Goal: Information Seeking & Learning: Understand process/instructions

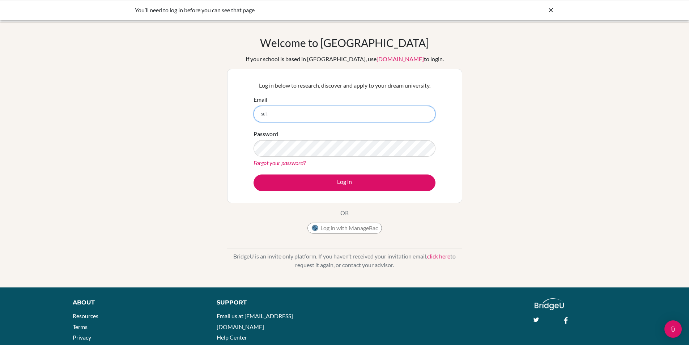
click at [420, 117] on input "sui." at bounding box center [345, 114] width 182 height 17
type input "[EMAIL_ADDRESS][PERSON_NAME][DOMAIN_NAME]"
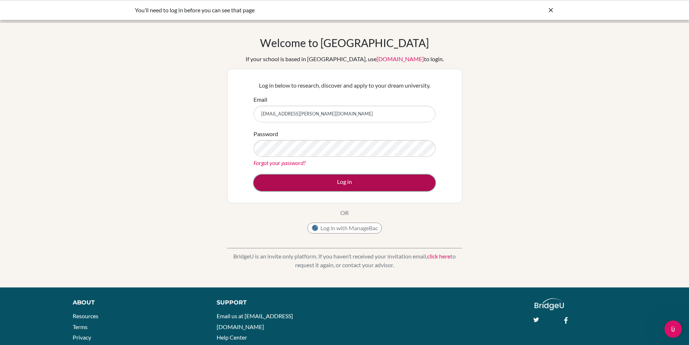
click at [382, 183] on button "Log in" at bounding box center [345, 182] width 182 height 17
click at [361, 185] on button "Log in" at bounding box center [345, 182] width 182 height 17
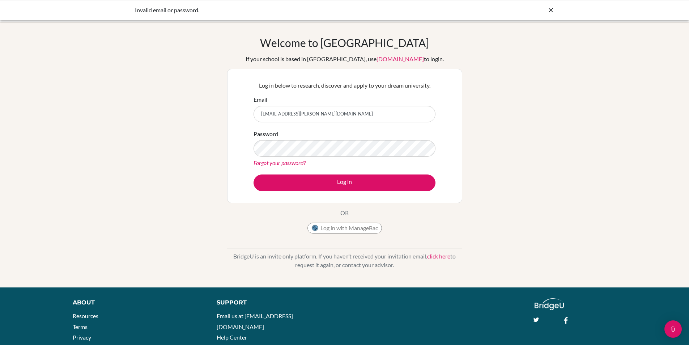
click at [289, 162] on link "Forgot your password?" at bounding box center [280, 162] width 52 height 7
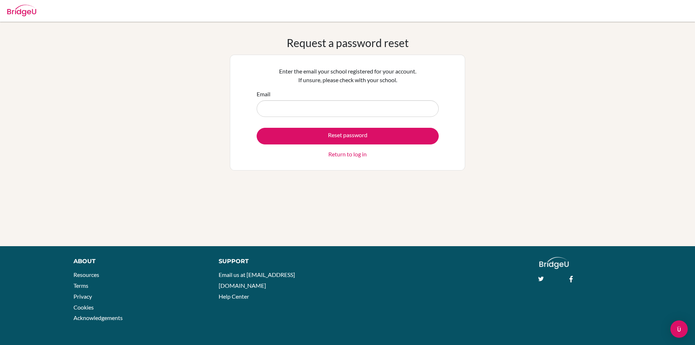
click at [360, 109] on input "Email" at bounding box center [348, 108] width 182 height 17
type input "sui.jolene@primacy.org.tw"
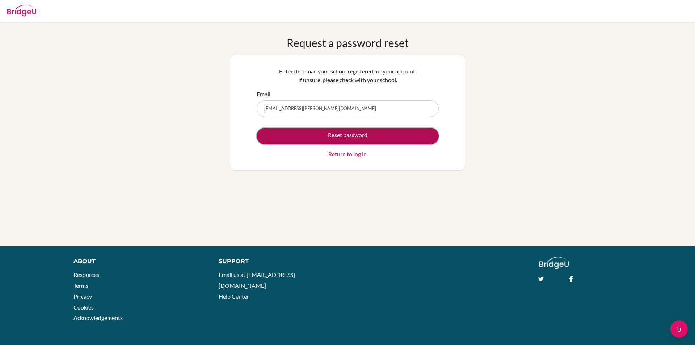
click at [353, 136] on button "Reset password" at bounding box center [348, 136] width 182 height 17
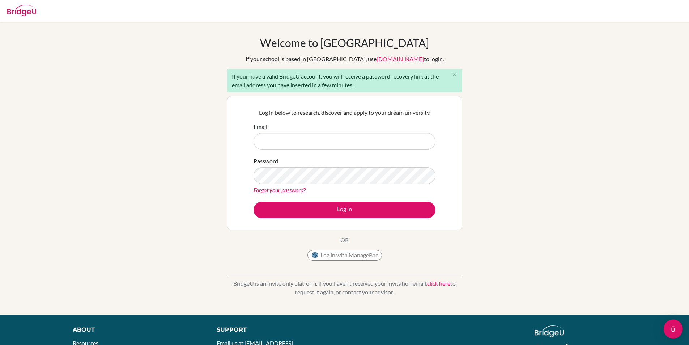
click at [672, 326] on img "Open Intercom Messenger" at bounding box center [673, 328] width 9 height 9
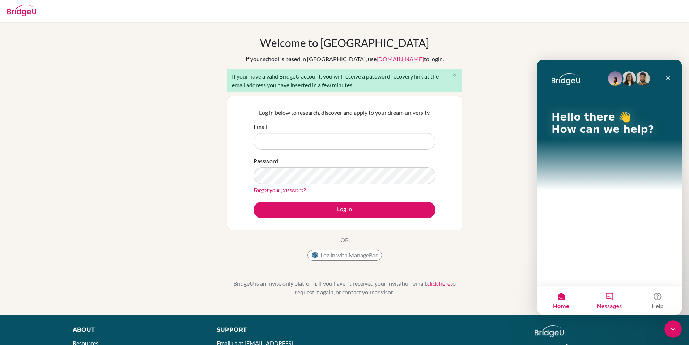
click at [611, 298] on button "Messages" at bounding box center [609, 300] width 48 height 29
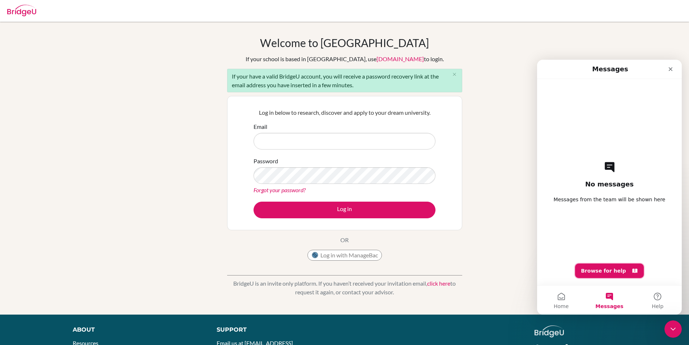
click at [594, 272] on button "Browse for help" at bounding box center [609, 270] width 69 height 14
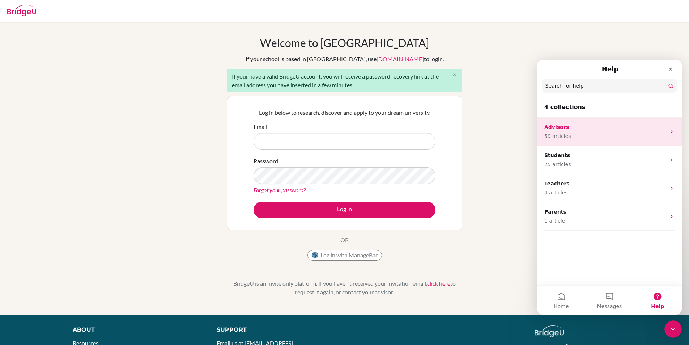
click at [634, 130] on p "Advisors" at bounding box center [606, 127] width 122 height 8
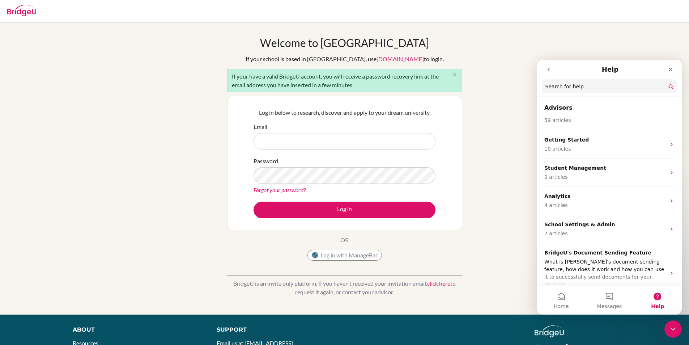
click at [646, 113] on div "59 articles" at bounding box center [610, 118] width 130 height 12
click at [556, 115] on div "59 articles" at bounding box center [610, 118] width 130 height 12
click at [592, 92] on input "Search for help" at bounding box center [609, 87] width 135 height 14
type input "account being archived"
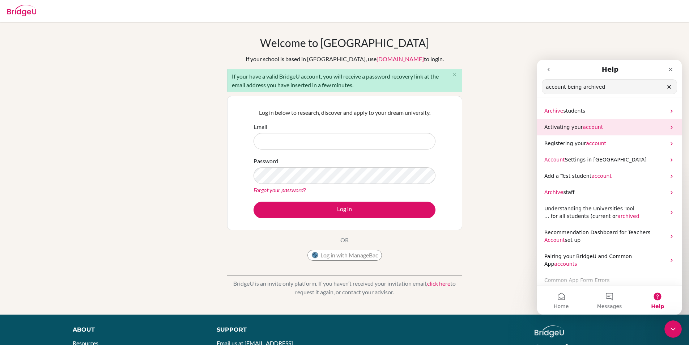
click at [583, 129] on span "account" at bounding box center [593, 127] width 20 height 6
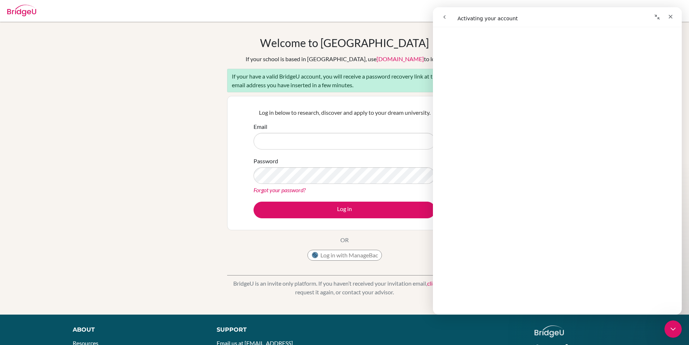
scroll to position [35, 0]
click at [443, 17] on icon "go back" at bounding box center [445, 17] width 6 height 6
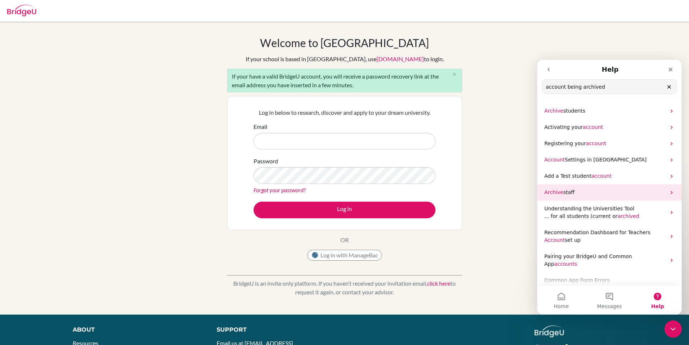
click at [661, 195] on p "Archive staff" at bounding box center [606, 193] width 122 height 8
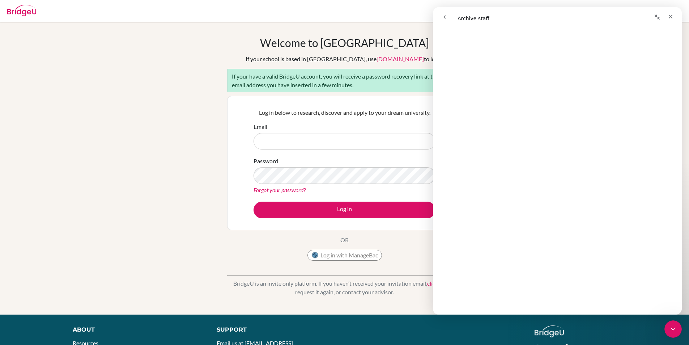
scroll to position [144, 0]
click at [446, 13] on button "go back" at bounding box center [445, 17] width 14 height 14
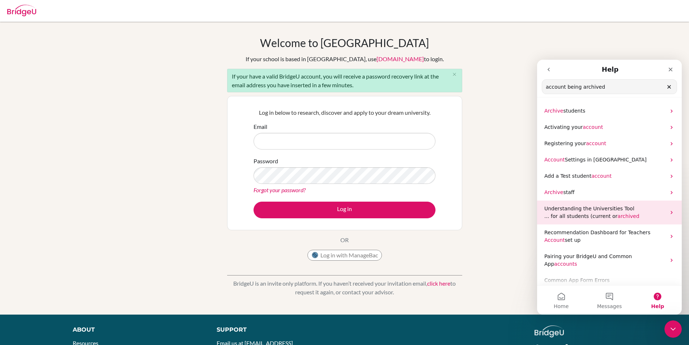
scroll to position [11, 0]
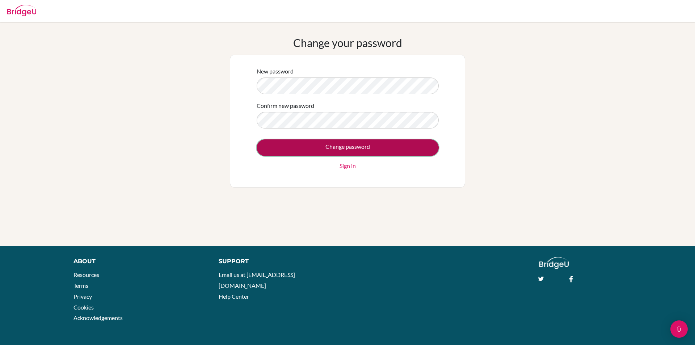
click at [371, 152] on input "Change password" at bounding box center [348, 147] width 182 height 17
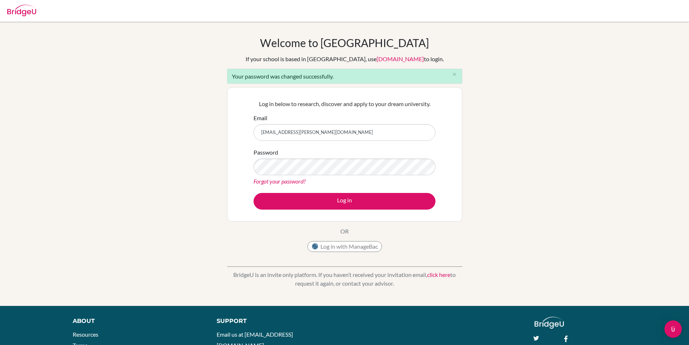
type input "sui.jolene@primacy.org.tw"
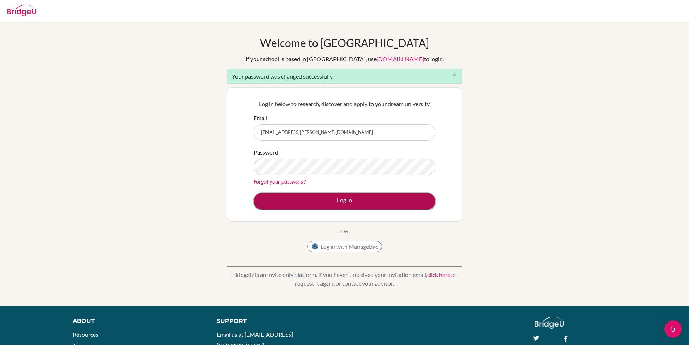
click at [385, 193] on button "Log in" at bounding box center [345, 201] width 182 height 17
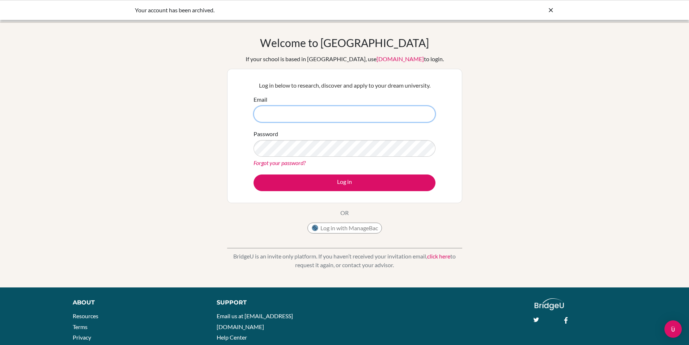
paste input "[EMAIL_ADDRESS][PERSON_NAME][DOMAIN_NAME]"
type input "[EMAIL_ADDRESS][PERSON_NAME][DOMAIN_NAME]"
click at [552, 9] on icon at bounding box center [550, 10] width 7 height 7
click at [332, 118] on input "[EMAIL_ADDRESS][PERSON_NAME][DOMAIN_NAME]" at bounding box center [345, 114] width 182 height 17
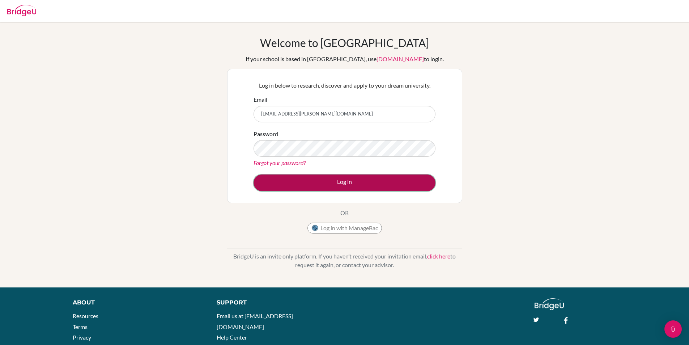
click at [357, 181] on button "Log in" at bounding box center [345, 182] width 182 height 17
